Goal: Information Seeking & Learning: Learn about a topic

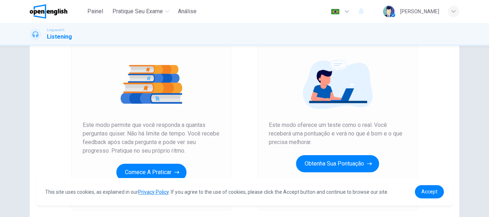
scroll to position [129, 0]
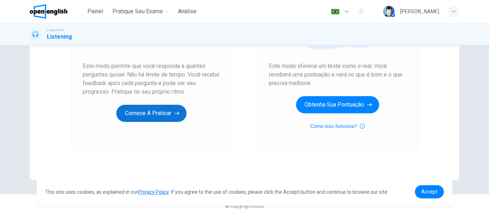
click at [154, 109] on button "Comece a praticar" at bounding box center [151, 113] width 70 height 17
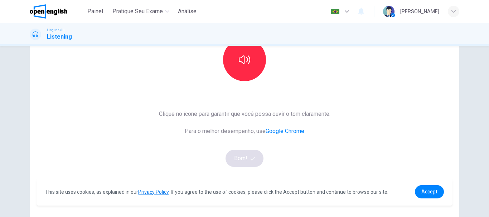
scroll to position [21, 0]
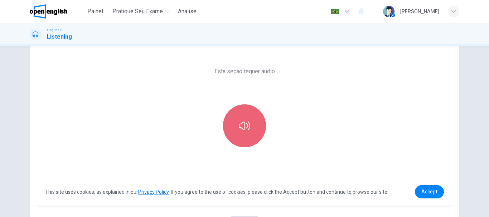
click at [240, 123] on icon "button" at bounding box center [244, 126] width 11 height 9
click at [242, 124] on icon "button" at bounding box center [244, 125] width 11 height 11
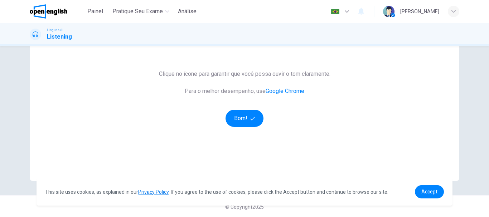
scroll to position [129, 0]
click at [243, 117] on button "Bom!" at bounding box center [244, 117] width 38 height 17
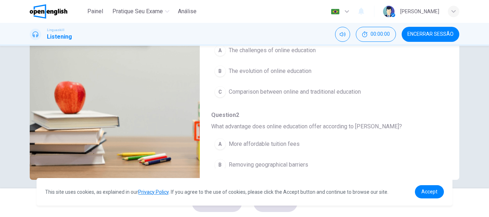
scroll to position [0, 0]
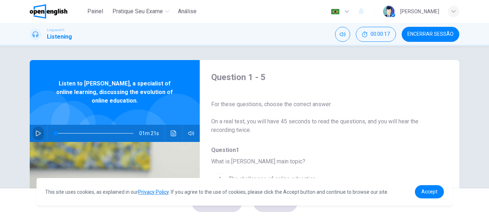
click at [33, 131] on button "button" at bounding box center [38, 133] width 11 height 17
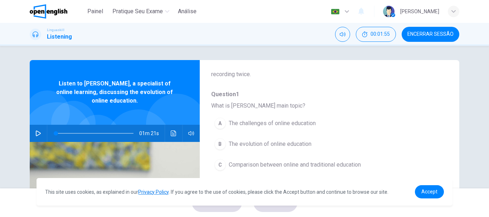
scroll to position [72, 0]
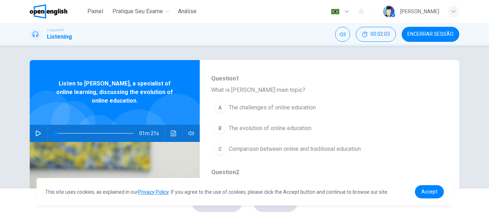
click at [37, 132] on icon "button" at bounding box center [38, 134] width 5 height 6
click at [219, 128] on div "B" at bounding box center [219, 128] width 11 height 11
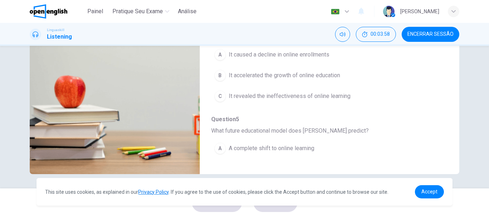
scroll to position [273, 0]
click at [282, 75] on span "It accelerated the growth of online education" at bounding box center [284, 73] width 111 height 9
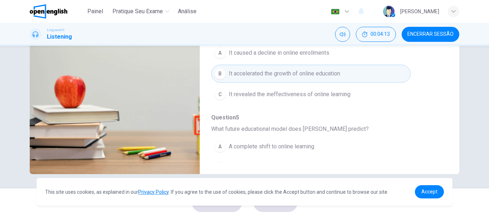
scroll to position [309, 0]
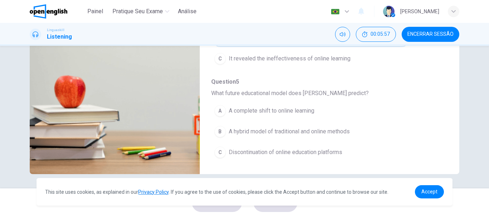
click at [242, 112] on span "A complete shift to online learning" at bounding box center [272, 111] width 86 height 9
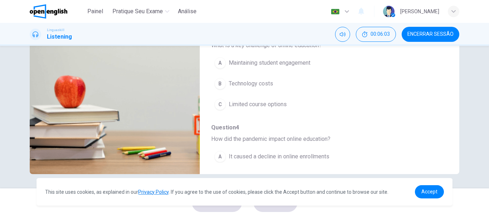
scroll to position [130, 0]
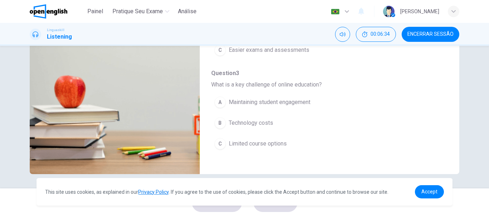
click at [297, 103] on span "Maintaining student engagement" at bounding box center [270, 102] width 82 height 9
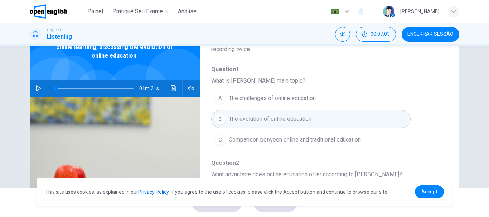
scroll to position [27, 0]
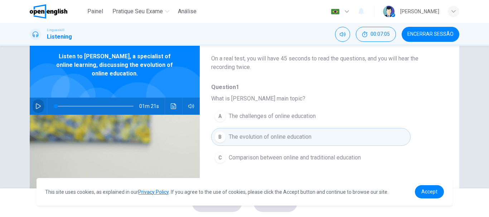
click at [33, 107] on button "button" at bounding box center [38, 106] width 11 height 17
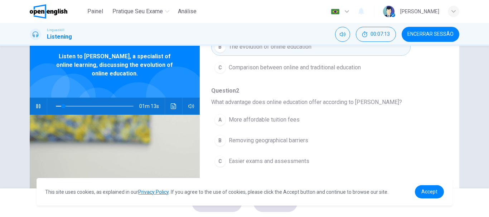
scroll to position [143, 0]
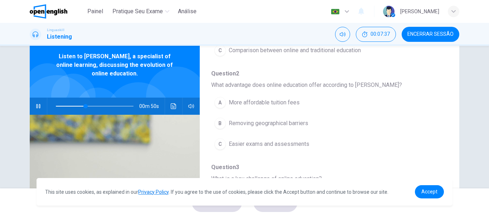
click at [220, 125] on div "B" at bounding box center [219, 123] width 11 height 11
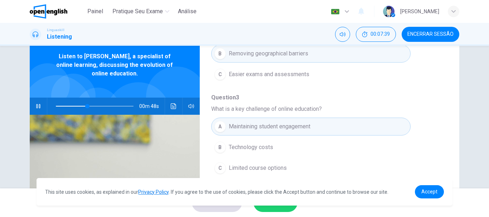
scroll to position [215, 0]
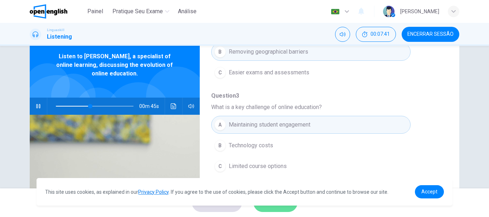
click at [282, 209] on button "ENVIAR" at bounding box center [275, 203] width 44 height 19
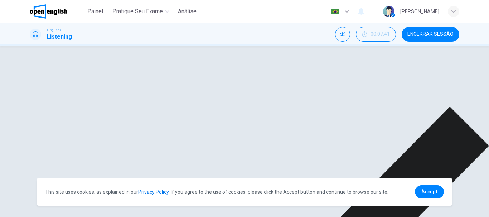
scroll to position [309, 0]
click at [425, 192] on span "Accept" at bounding box center [429, 192] width 16 height 6
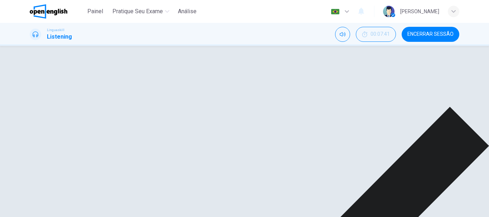
scroll to position [286, 0]
type input "*"
click at [440, 31] on span "Encerrar Sessão" at bounding box center [430, 34] width 46 height 6
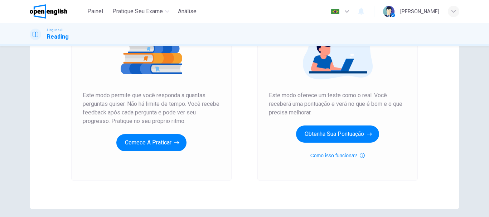
scroll to position [107, 0]
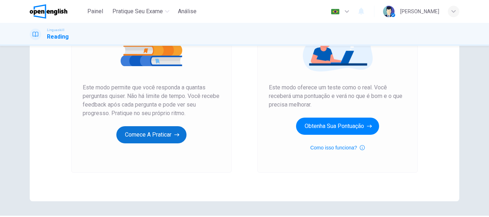
click at [162, 135] on button "Comece a praticar" at bounding box center [151, 134] width 70 height 17
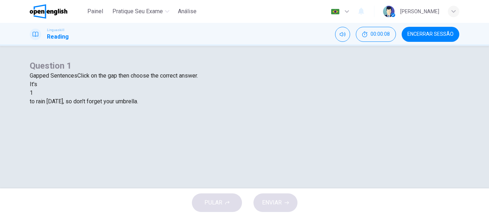
scroll to position [36, 0]
click at [33, 93] on div at bounding box center [33, 93] width 0 height 0
click at [185, 115] on div "likely" at bounding box center [244, 110] width 429 height 9
click at [279, 204] on span "ENVIAR" at bounding box center [272, 203] width 20 height 10
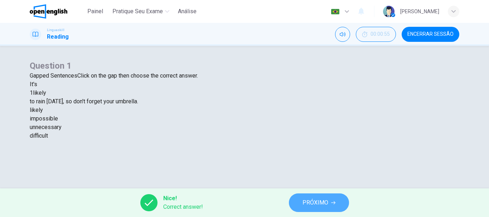
click at [317, 201] on span "PRÓXIMO" at bounding box center [315, 203] width 26 height 10
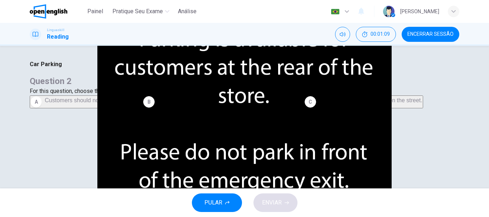
scroll to position [27, 0]
click at [303, 103] on span "Customers should not park in front of the emergency exit." at bounding box center [229, 100] width 145 height 6
click at [285, 201] on icon "button" at bounding box center [287, 203] width 4 height 4
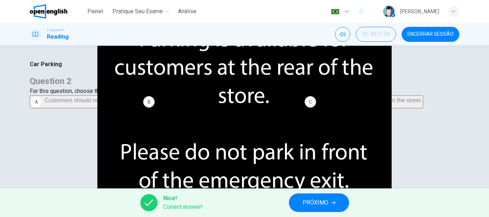
click at [310, 204] on span "PRÓXIMO" at bounding box center [315, 203] width 26 height 10
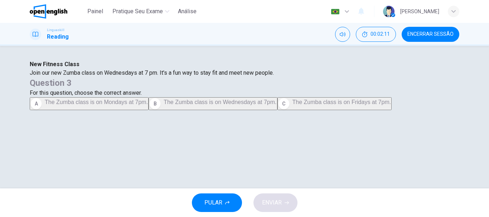
scroll to position [36, 0]
click at [274, 105] on span "The Zumba class is on Wednesdays at 7pm." at bounding box center [220, 102] width 113 height 6
click at [279, 200] on span "ENVIAR" at bounding box center [272, 203] width 20 height 10
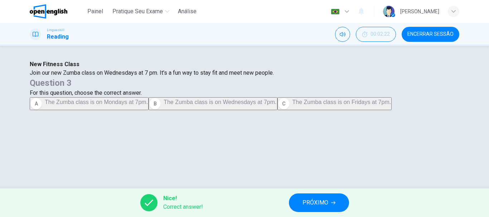
click at [303, 203] on span "PRÓXIMO" at bounding box center [315, 203] width 26 height 10
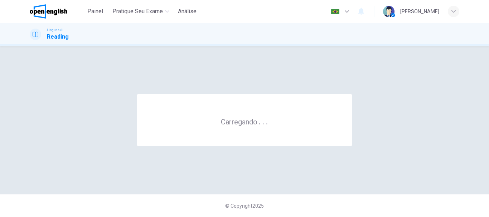
scroll to position [0, 0]
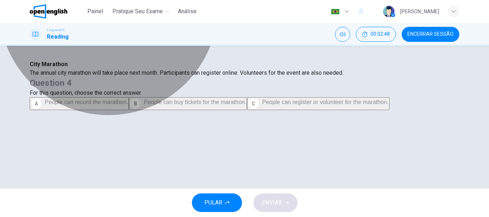
click at [357, 105] on span "People can register or volunteer for the marathon." at bounding box center [325, 102] width 126 height 6
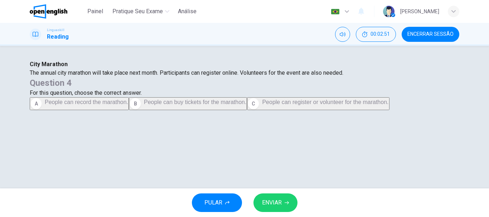
click at [286, 196] on button "ENVIAR" at bounding box center [275, 203] width 44 height 19
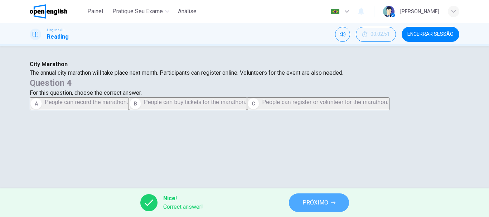
click at [329, 198] on button "PRÓXIMO" at bounding box center [319, 203] width 60 height 19
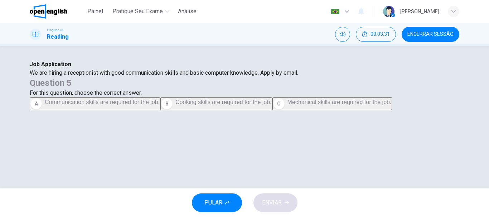
click at [160, 105] on span "Communication skills are required for the job." at bounding box center [102, 102] width 115 height 6
click at [273, 199] on span "ENVIAR" at bounding box center [272, 203] width 20 height 10
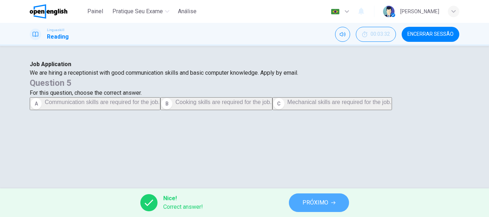
click at [317, 207] on span "PRÓXIMO" at bounding box center [315, 203] width 26 height 10
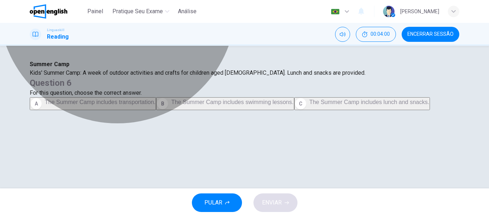
click at [366, 105] on span "The Summer Camp includes lunch and snacks." at bounding box center [369, 102] width 120 height 6
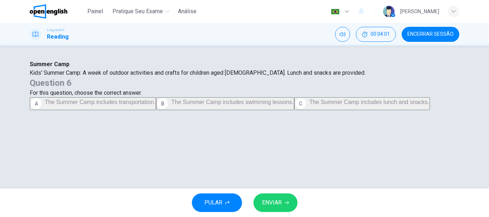
click at [276, 201] on span "ENVIAR" at bounding box center [272, 203] width 20 height 10
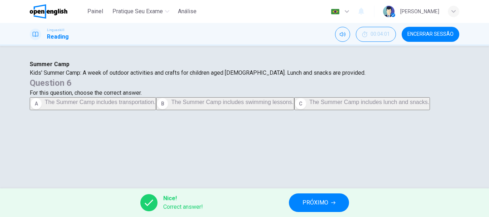
click at [323, 202] on span "PRÓXIMO" at bounding box center [315, 203] width 26 height 10
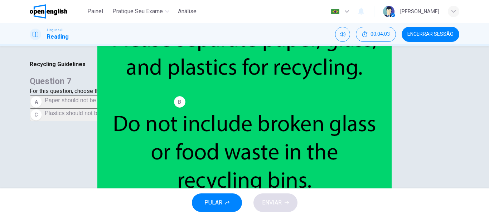
scroll to position [36, 0]
click at [330, 103] on span "Food waste should not be included in the recycling bins." at bounding box center [259, 100] width 142 height 6
click at [266, 204] on span "ENVIAR" at bounding box center [272, 203] width 20 height 10
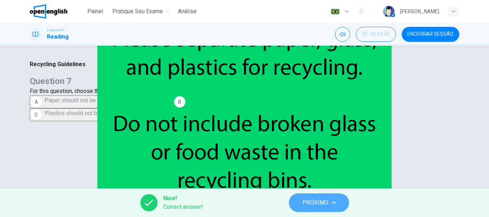
click at [319, 201] on span "PRÓXIMO" at bounding box center [315, 203] width 26 height 10
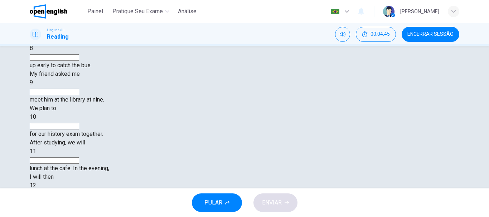
scroll to position [72, 0]
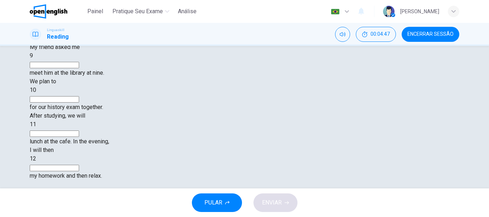
click at [79, 34] on input at bounding box center [54, 31] width 49 height 6
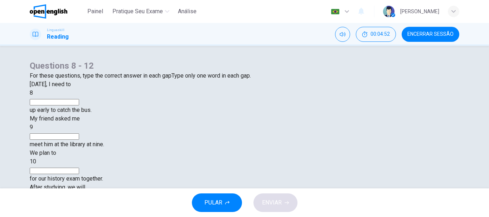
scroll to position [36, 0]
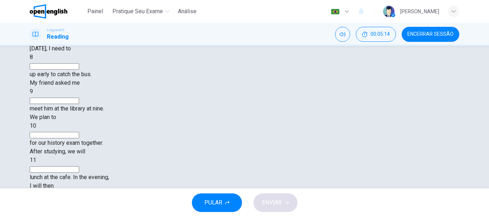
click at [79, 135] on input at bounding box center [54, 135] width 49 height 6
drag, startPoint x: 205, startPoint y: 135, endPoint x: 192, endPoint y: 133, distance: 13.8
click at [79, 135] on input at bounding box center [54, 135] width 49 height 6
click at [79, 70] on input at bounding box center [54, 66] width 49 height 6
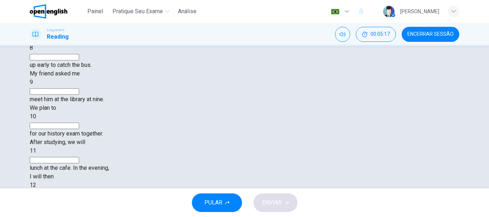
scroll to position [0, 0]
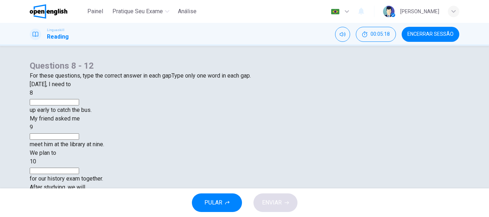
click at [79, 106] on input at bounding box center [54, 102] width 49 height 6
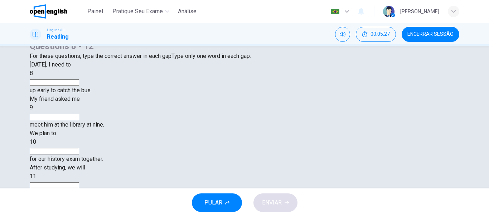
scroll to position [36, 0]
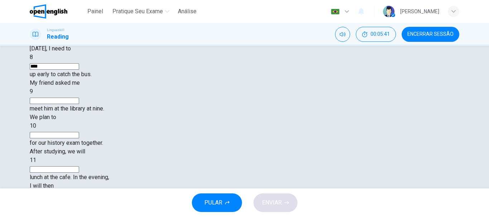
type input "****"
click at [79, 104] on input at bounding box center [54, 101] width 49 height 6
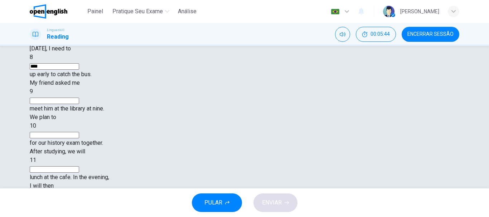
click at [79, 104] on input at bounding box center [54, 101] width 49 height 6
click at [79, 166] on input at bounding box center [54, 169] width 49 height 6
type input "****"
click at [79, 201] on input at bounding box center [54, 204] width 49 height 6
type input "**"
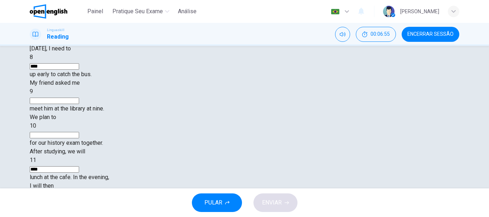
click at [111, 62] on div "8" at bounding box center [244, 57] width 429 height 9
click at [33, 60] on span "8" at bounding box center [31, 57] width 3 height 7
click at [79, 104] on input at bounding box center [54, 101] width 49 height 6
type input "**"
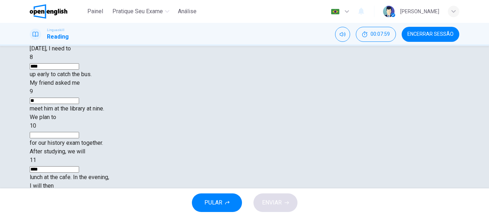
click at [79, 133] on input at bounding box center [54, 135] width 49 height 6
type input "**"
click at [273, 202] on span "ENVIAR" at bounding box center [272, 203] width 20 height 10
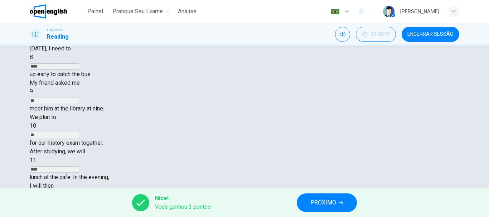
click at [439, 34] on span "Encerrar Sessão" at bounding box center [430, 34] width 46 height 6
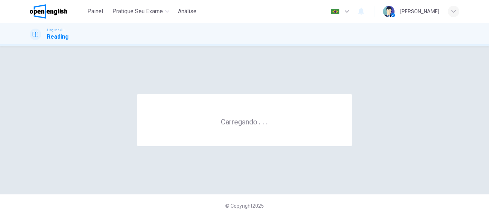
scroll to position [0, 0]
